Goal: Transaction & Acquisition: Download file/media

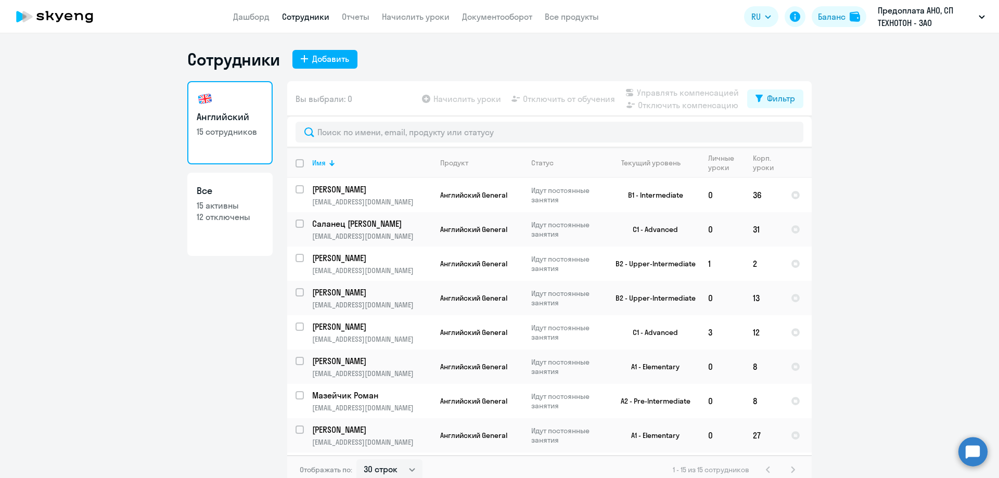
select select "30"
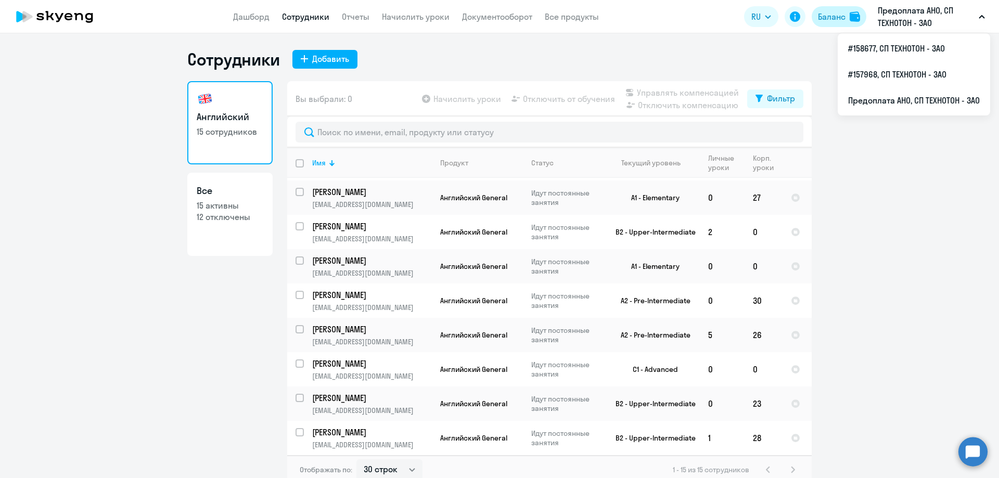
click at [831, 10] on button "Баланс" at bounding box center [839, 16] width 55 height 21
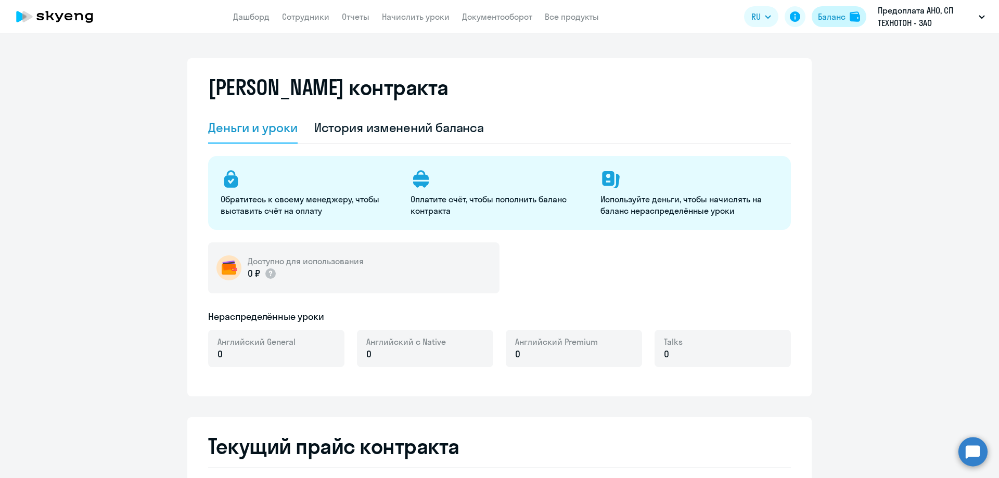
select select "english_adult_not_native_speaker"
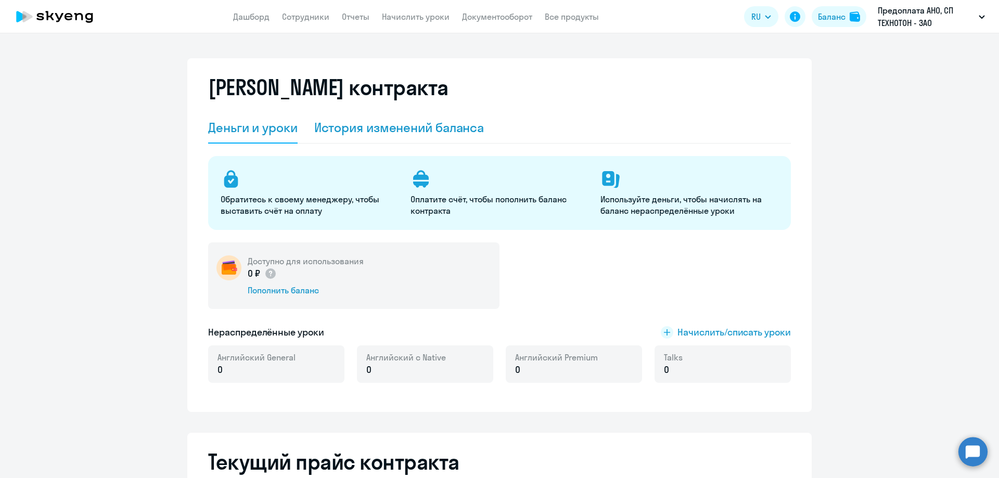
click at [418, 127] on div "История изменений баланса" at bounding box center [399, 127] width 170 height 17
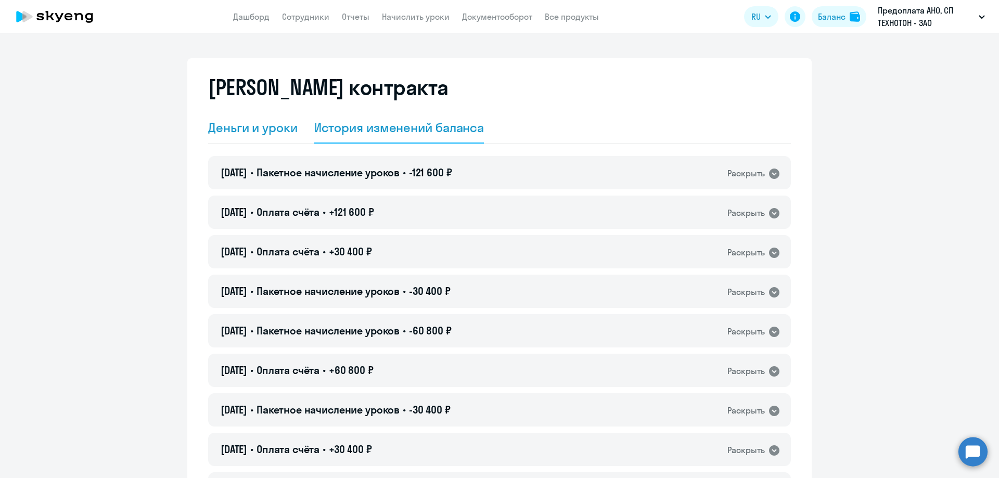
click at [256, 127] on div "Деньги и уроки" at bounding box center [253, 127] width 90 height 17
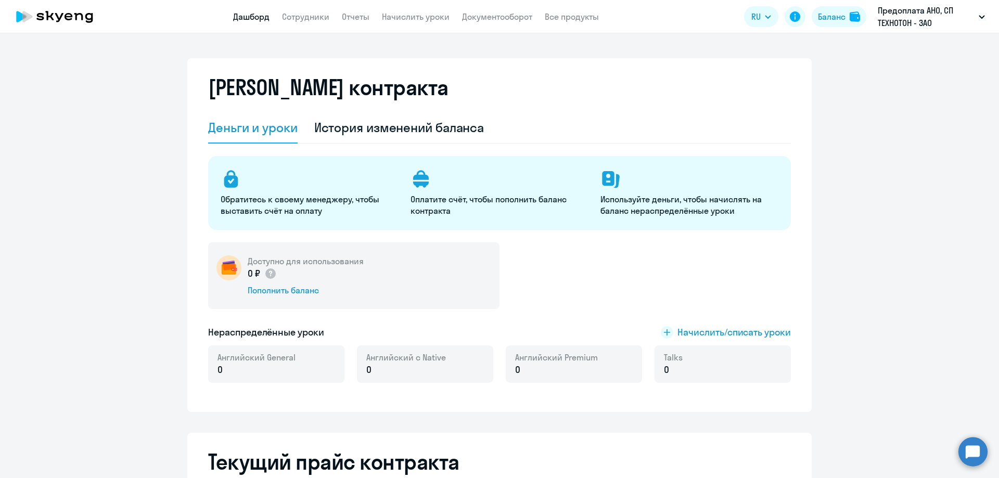
click at [258, 14] on link "Дашборд" at bounding box center [251, 16] width 36 height 10
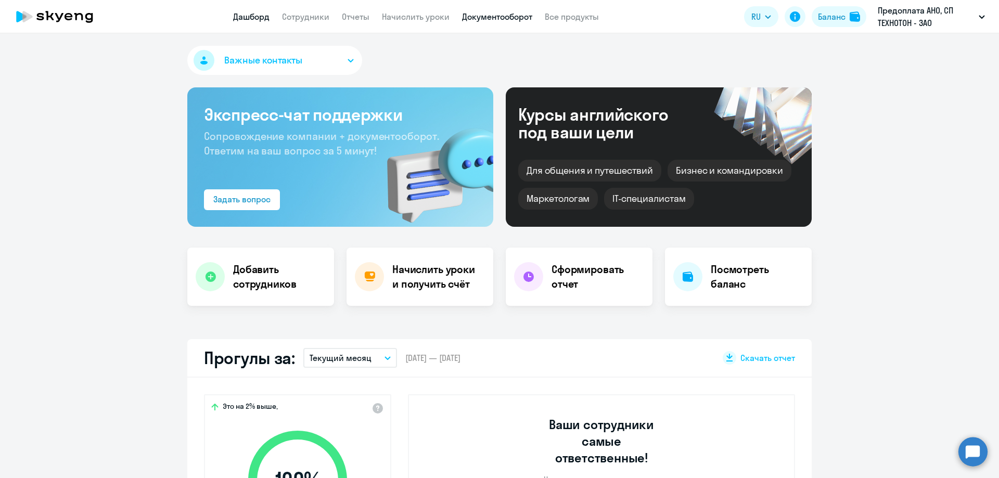
click at [483, 17] on link "Документооборот" at bounding box center [497, 16] width 70 height 10
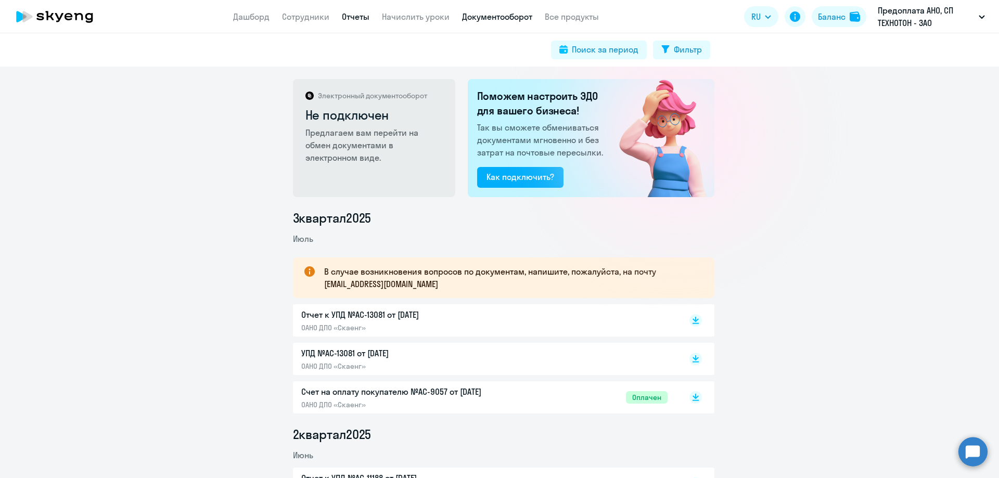
click at [350, 15] on link "Отчеты" at bounding box center [356, 16] width 28 height 10
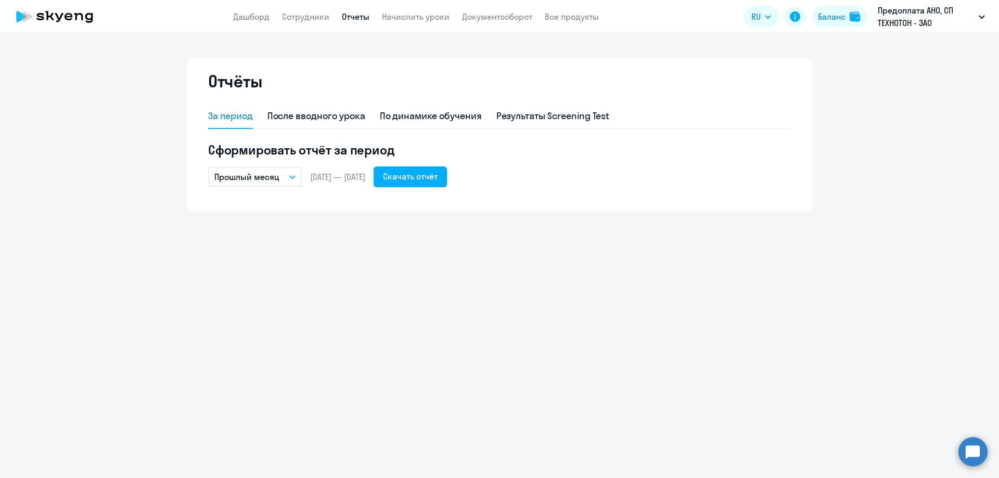
click at [286, 175] on button "Прошлый месяц" at bounding box center [255, 177] width 94 height 20
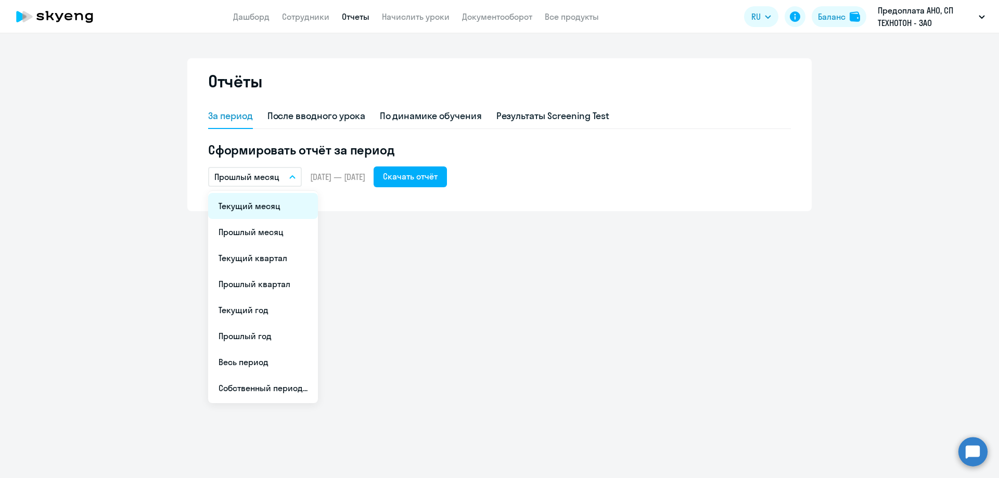
click at [271, 210] on li "Текущий месяц" at bounding box center [263, 206] width 110 height 26
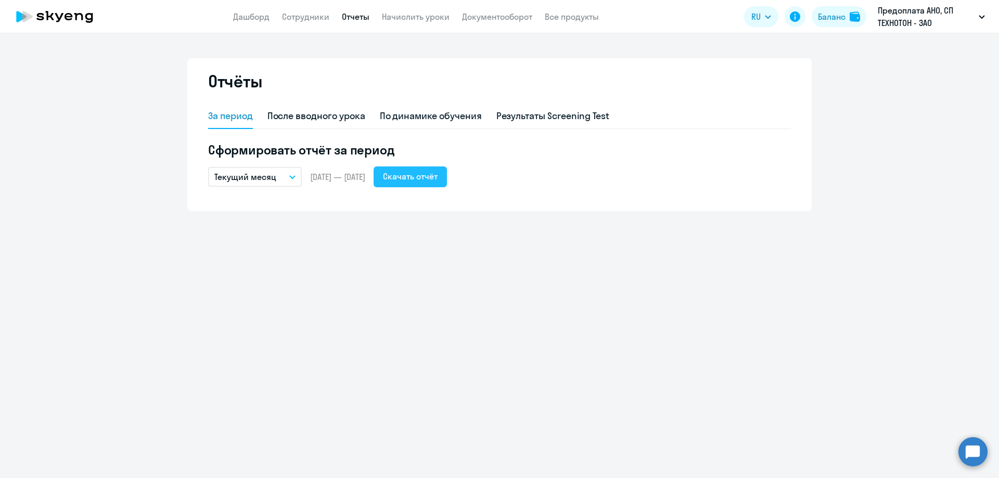
click at [438, 180] on div "Скачать отчёт" at bounding box center [410, 176] width 55 height 12
click at [237, 14] on link "Дашборд" at bounding box center [251, 16] width 36 height 10
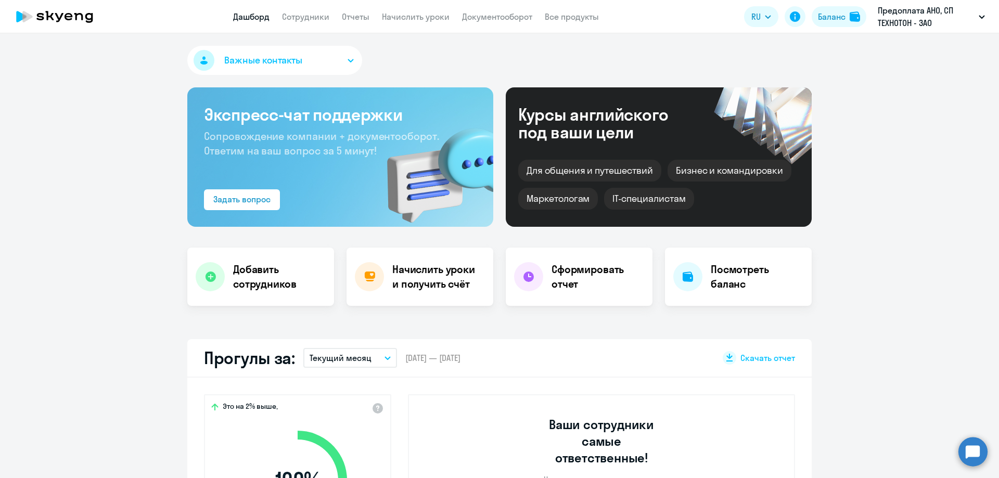
click at [79, 16] on icon at bounding box center [55, 17] width 92 height 26
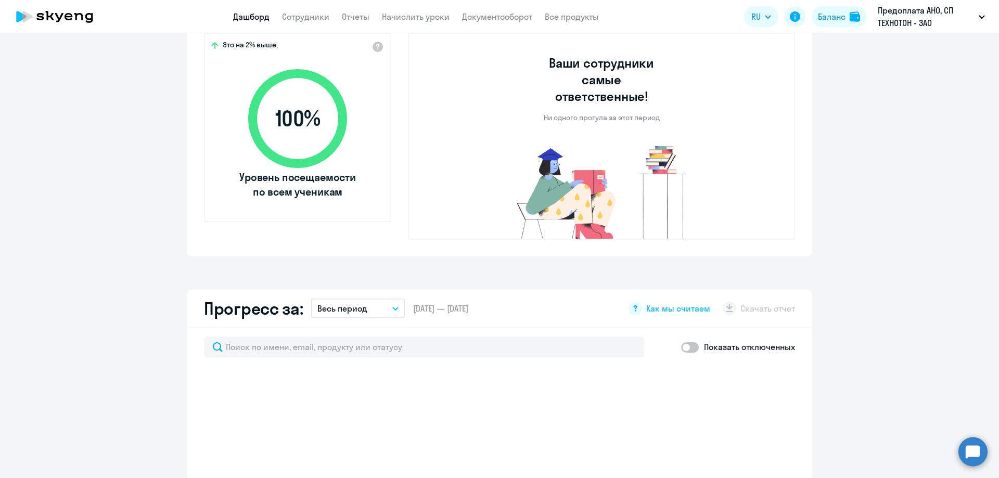
scroll to position [260, 0]
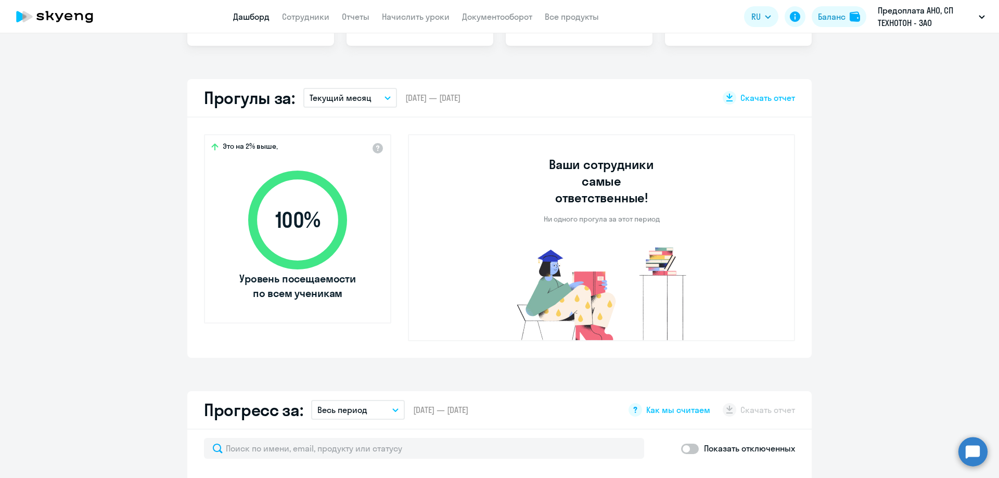
select select "30"
click at [98, 251] on app-truancy-attendance-dashboard "Прогулы за: Текущий месяц – [DATE] — [DATE] Скачать отчет Это на 2% выше, 100 %…" at bounding box center [499, 218] width 999 height 279
click at [914, 226] on app-truancy-attendance-dashboard "Прогулы за: Текущий месяц – [DATE] — [DATE] Скачать отчет Это на 2% выше, 100 %…" at bounding box center [499, 218] width 999 height 279
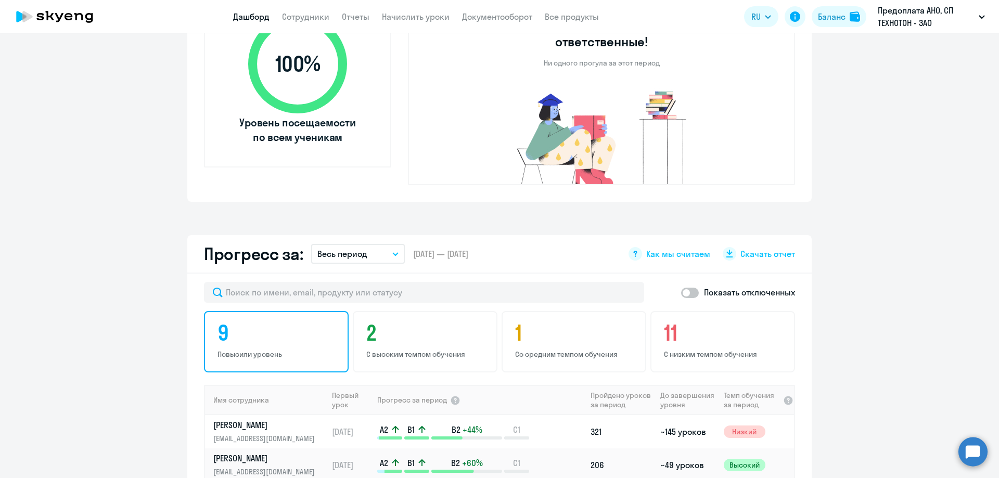
click at [233, 322] on h4 "9" at bounding box center [278, 333] width 121 height 25
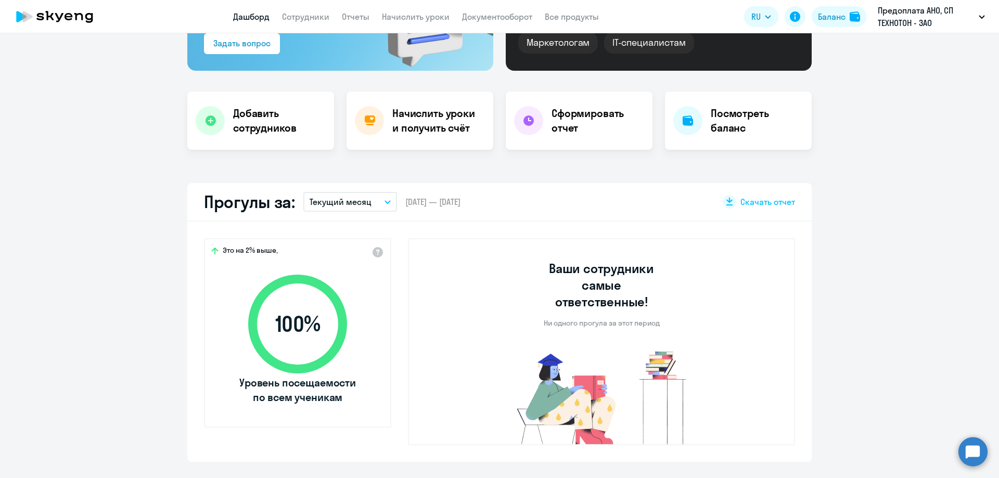
scroll to position [0, 0]
